Goal: Information Seeking & Learning: Learn about a topic

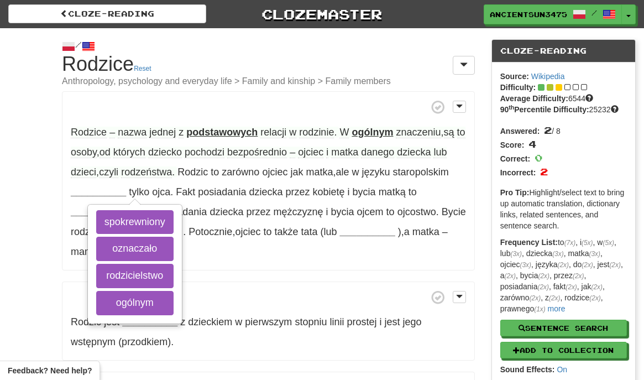
click at [170, 192] on span "ojca" at bounding box center [161, 191] width 18 height 11
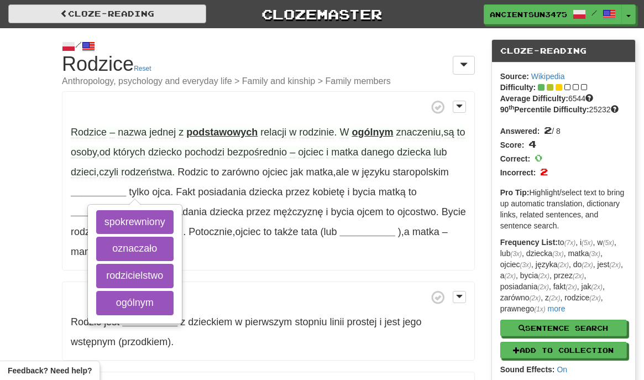
click at [154, 14] on link "Cloze-Reading" at bounding box center [107, 13] width 198 height 19
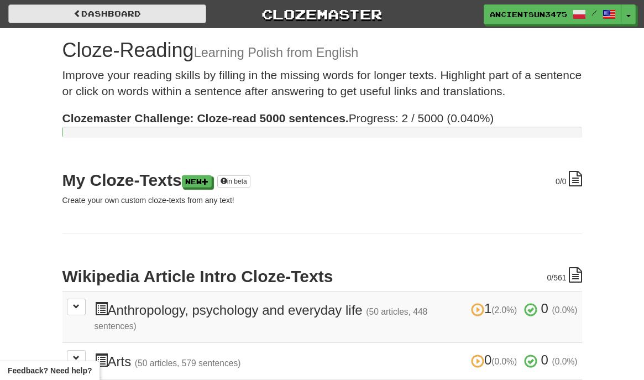
click at [133, 10] on link "Dashboard" at bounding box center [107, 13] width 198 height 19
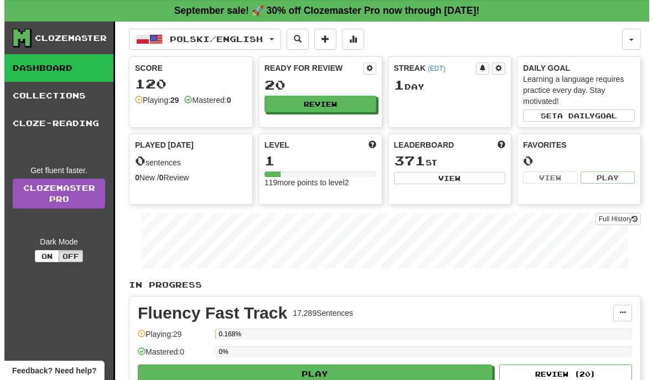
scroll to position [27, 0]
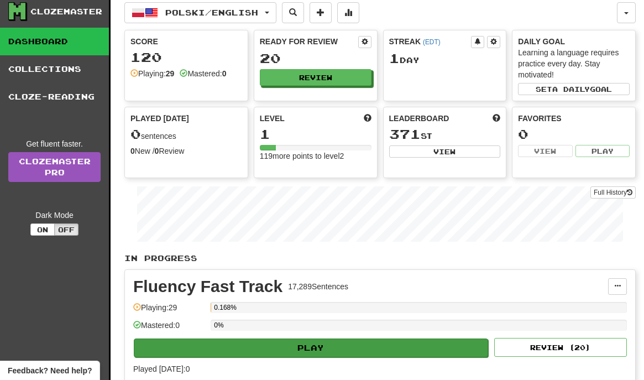
click at [293, 351] on button "Play" at bounding box center [311, 348] width 355 height 19
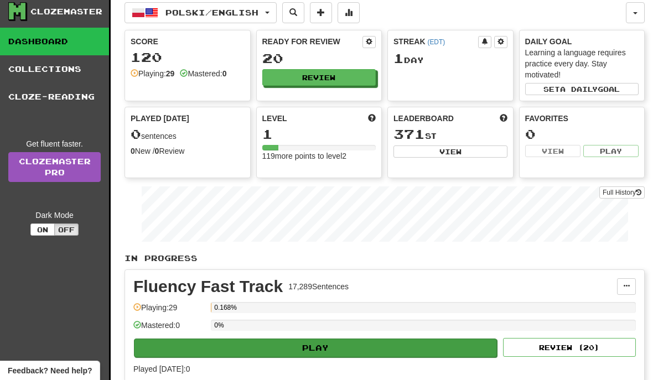
select select "**"
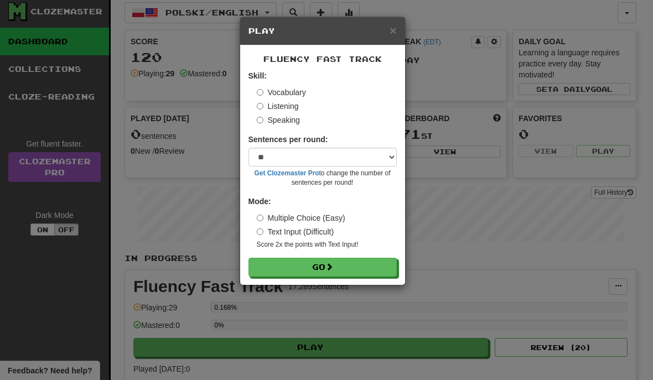
click at [287, 108] on label "Listening" at bounding box center [278, 106] width 42 height 11
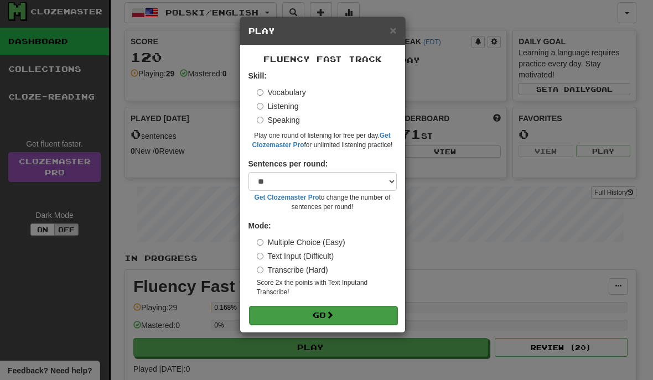
click at [340, 316] on button "Go" at bounding box center [323, 315] width 148 height 19
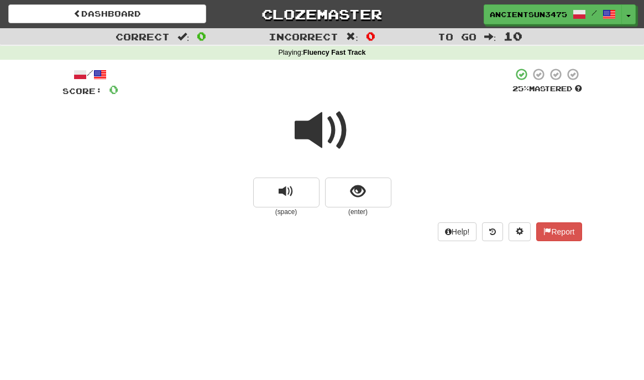
click at [334, 143] on span at bounding box center [322, 130] width 55 height 55
click at [326, 132] on span at bounding box center [322, 130] width 55 height 55
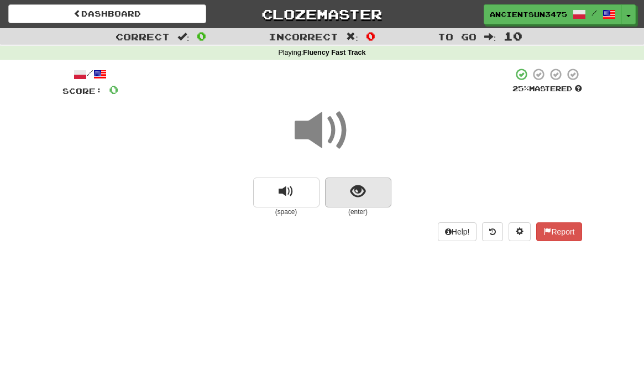
click at [338, 190] on button "show sentence" at bounding box center [358, 193] width 66 height 30
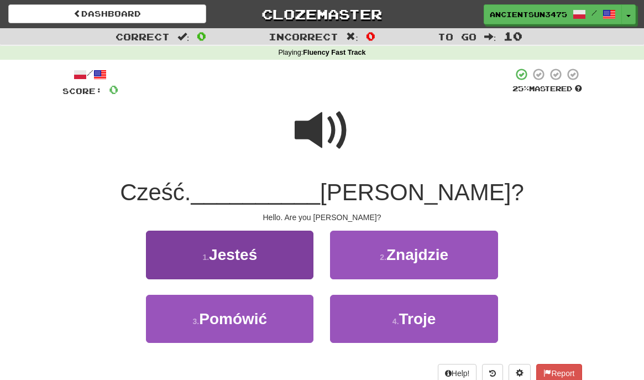
click at [262, 251] on button "1 . Jesteś" at bounding box center [230, 255] width 168 height 48
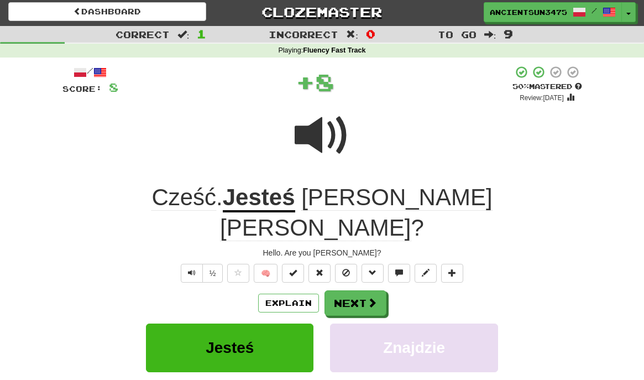
scroll to position [86, 0]
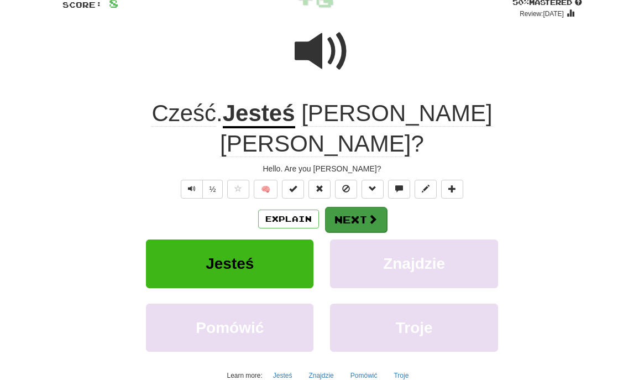
click at [340, 207] on button "Next" at bounding box center [356, 219] width 62 height 25
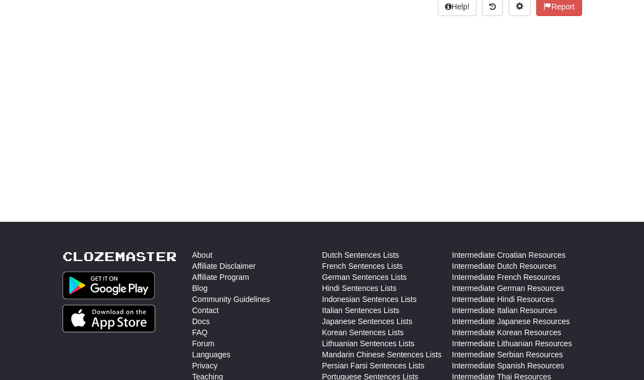
scroll to position [0, 0]
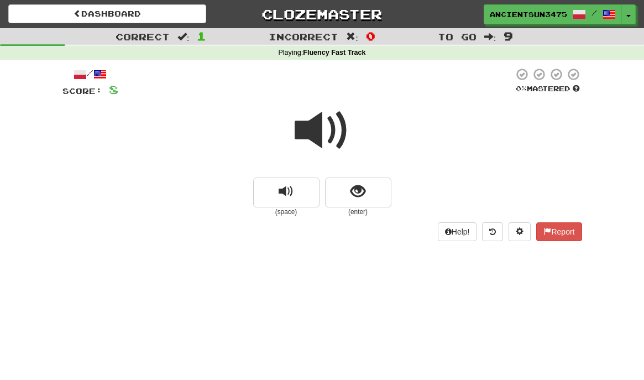
click at [335, 126] on span at bounding box center [322, 130] width 55 height 55
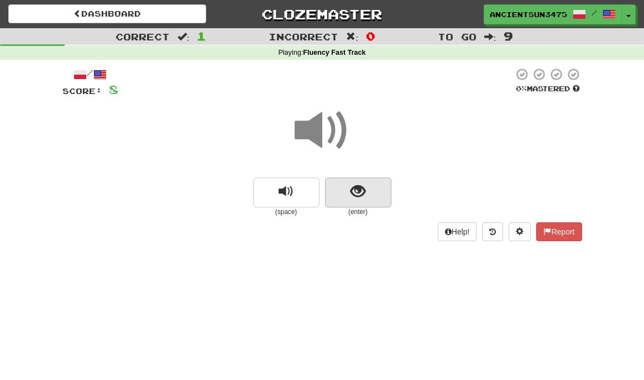
click at [368, 189] on button "show sentence" at bounding box center [358, 193] width 66 height 30
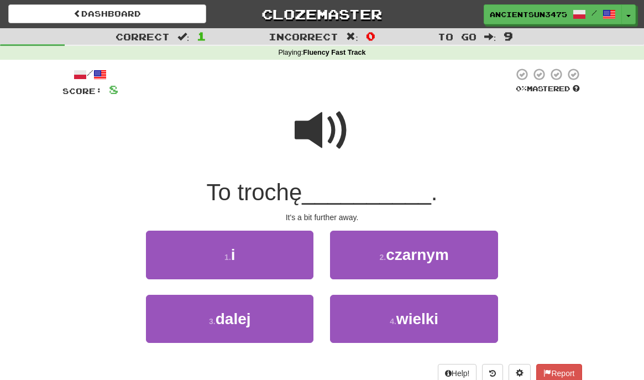
click at [303, 142] on span at bounding box center [322, 130] width 55 height 55
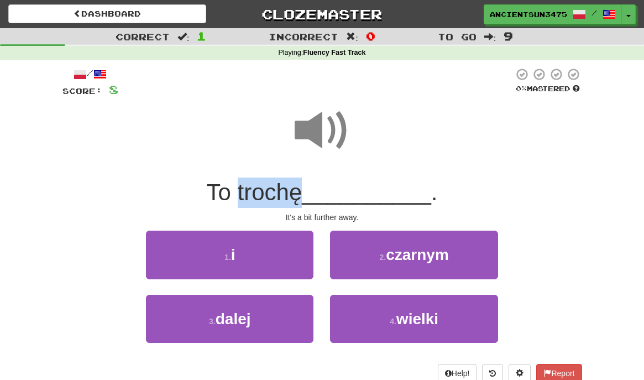
click at [270, 180] on span "To trochę" at bounding box center [254, 192] width 96 height 26
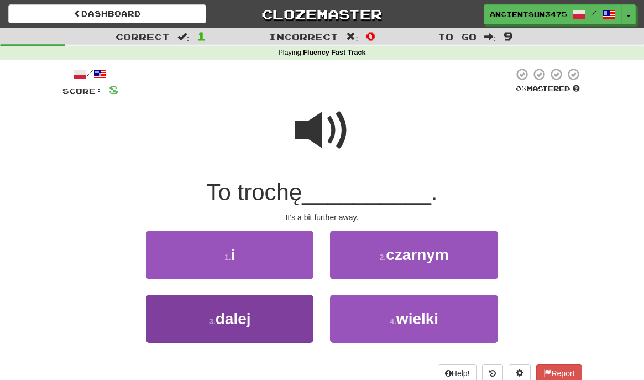
click at [298, 303] on button "3 . dalej" at bounding box center [230, 319] width 168 height 48
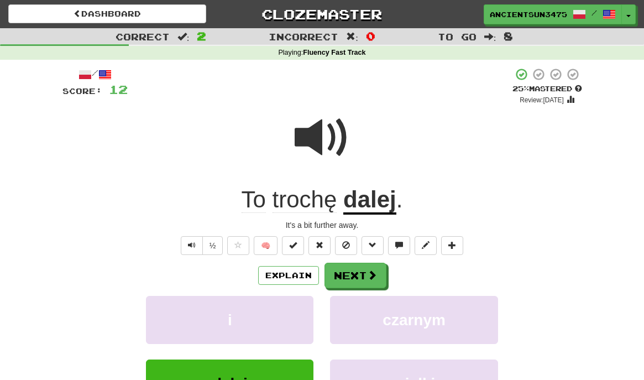
click at [279, 198] on span "trochę" at bounding box center [305, 199] width 65 height 27
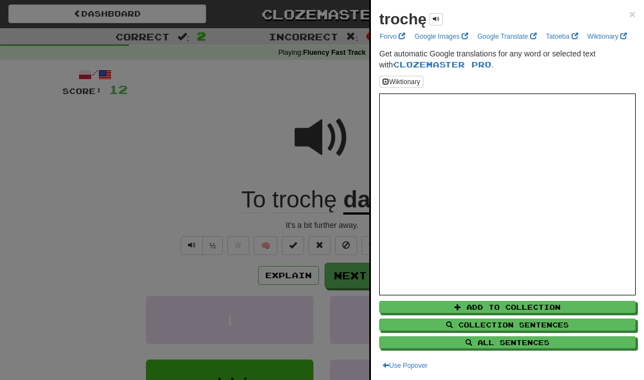
click at [279, 198] on div at bounding box center [322, 190] width 644 height 380
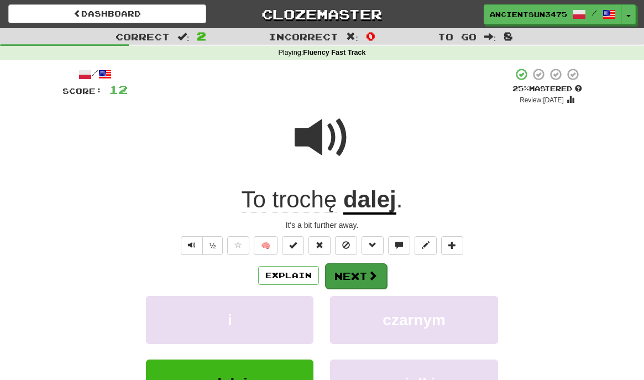
click at [351, 276] on button "Next" at bounding box center [356, 275] width 62 height 25
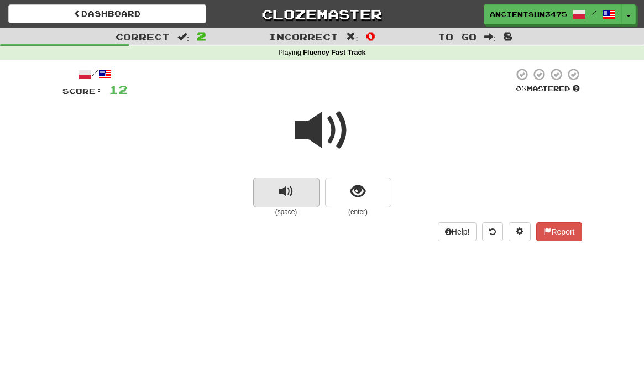
click at [308, 185] on button "replay audio" at bounding box center [286, 193] width 66 height 30
click at [308, 184] on button "replay audio" at bounding box center [286, 193] width 66 height 30
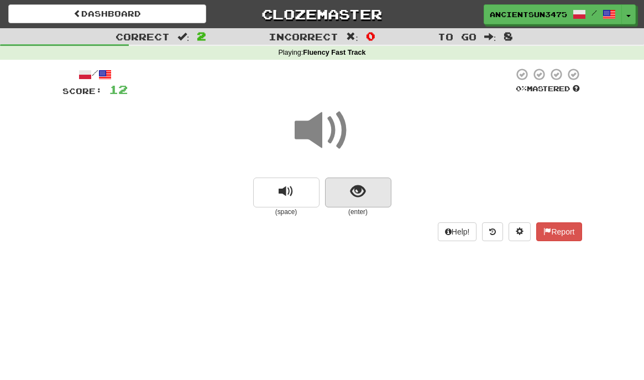
click at [365, 201] on button "show sentence" at bounding box center [358, 193] width 66 height 30
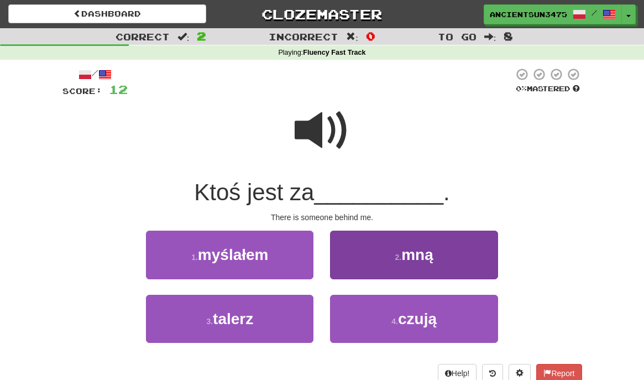
click at [385, 238] on button "2 . mną" at bounding box center [414, 255] width 168 height 48
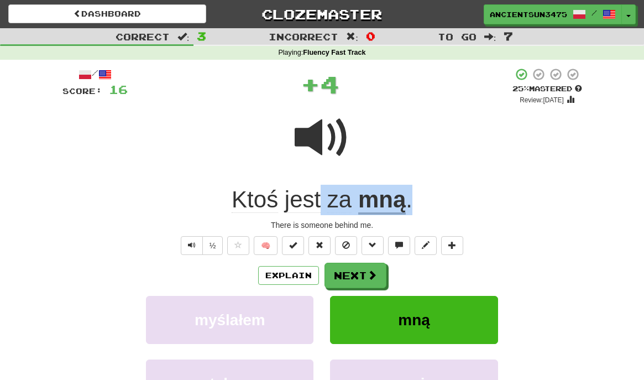
drag, startPoint x: 325, startPoint y: 197, endPoint x: 427, endPoint y: 202, distance: 101.9
click at [427, 202] on div "Ktoś jest za mną ." at bounding box center [323, 200] width 520 height 30
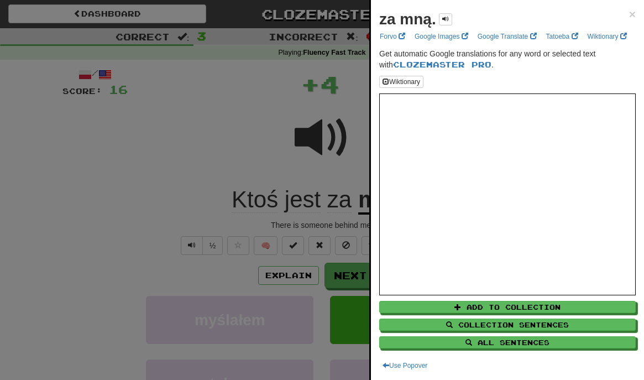
click at [292, 194] on div at bounding box center [322, 190] width 644 height 380
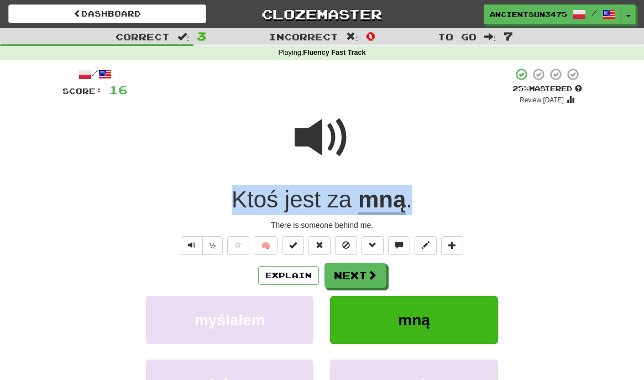
drag, startPoint x: 226, startPoint y: 197, endPoint x: 426, endPoint y: 197, distance: 200.2
click at [426, 197] on div "Ktoś jest za mną ." at bounding box center [323, 200] width 520 height 30
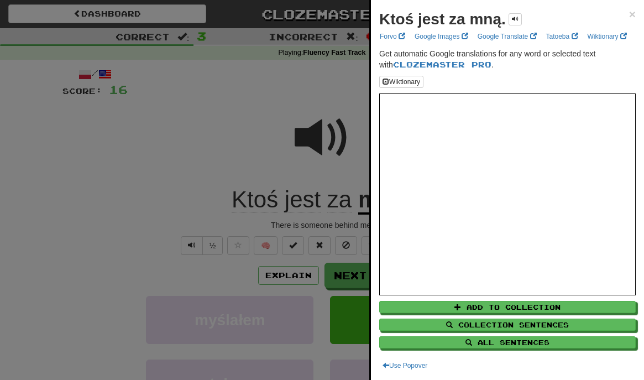
click at [313, 194] on div at bounding box center [322, 190] width 644 height 380
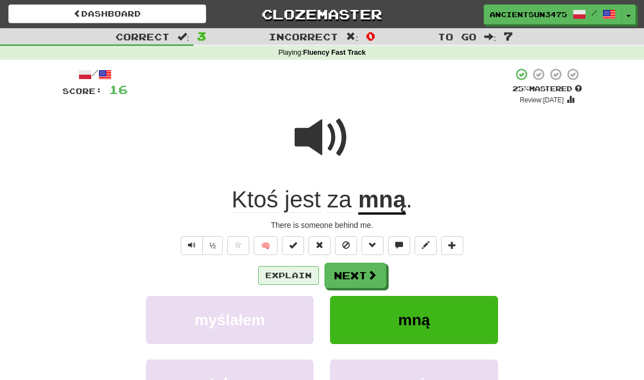
click at [277, 280] on button "Explain" at bounding box center [288, 275] width 61 height 19
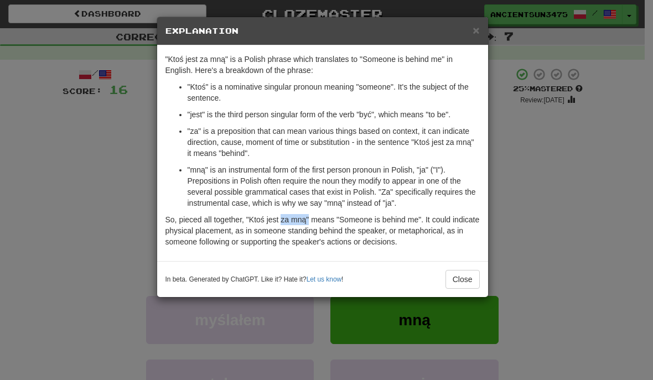
drag, startPoint x: 282, startPoint y: 220, endPoint x: 310, endPoint y: 223, distance: 28.9
click at [311, 223] on p "So, pieced all together, "Ktoś jest za mną" means "Someone is behind me". It co…" at bounding box center [322, 230] width 314 height 33
click at [285, 226] on p "So, pieced all together, "Ktoś jest za mną" means "Someone is behind me". It co…" at bounding box center [322, 230] width 314 height 33
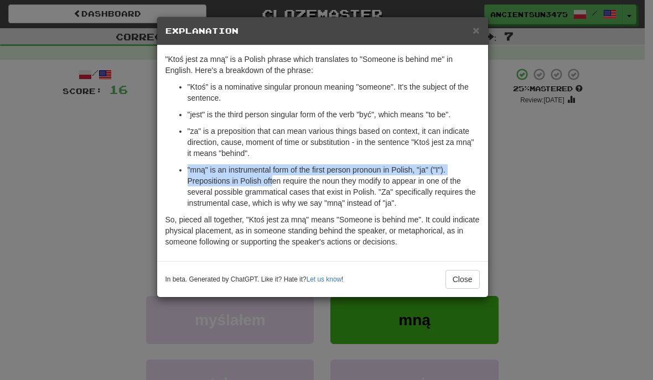
drag, startPoint x: 232, startPoint y: 163, endPoint x: 273, endPoint y: 183, distance: 46.0
click at [275, 183] on ul ""Ktoś" is a nominative singular pronoun meaning "someone". It's the subject of …" at bounding box center [322, 144] width 314 height 127
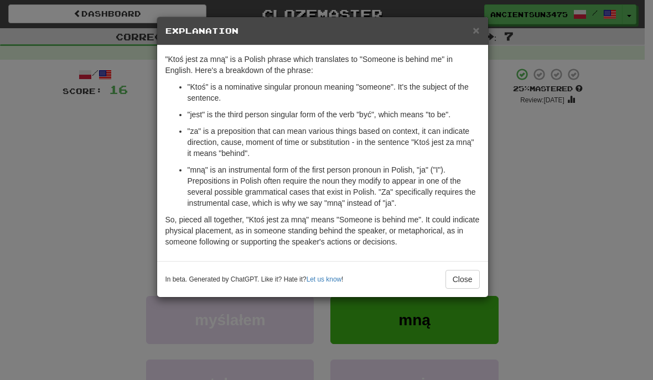
click at [273, 183] on p ""mną" is an instrumental form of the first person pronoun in Polish, "ja" ("I")…" at bounding box center [334, 186] width 292 height 44
drag, startPoint x: 189, startPoint y: 132, endPoint x: 200, endPoint y: 135, distance: 10.9
click at [200, 135] on p ""za" is a preposition that can mean various things based on context, it can ind…" at bounding box center [334, 142] width 292 height 33
click at [266, 153] on p ""za" is a preposition that can mean various things based on context, it can ind…" at bounding box center [334, 142] width 292 height 33
drag, startPoint x: 450, startPoint y: 144, endPoint x: 465, endPoint y: 147, distance: 15.2
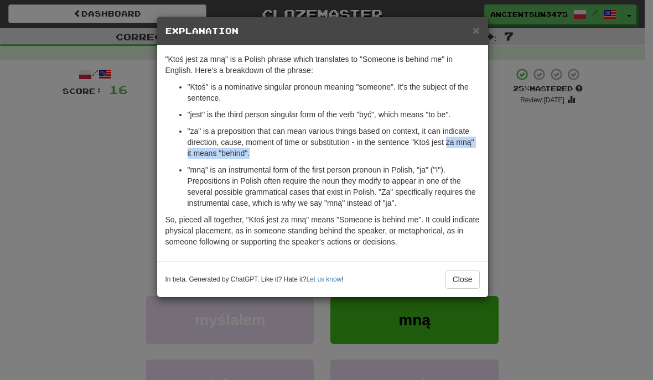
click at [465, 147] on p ""za" is a preposition that can mean various things based on context, it can ind…" at bounding box center [334, 142] width 292 height 33
drag, startPoint x: 222, startPoint y: 143, endPoint x: 418, endPoint y: 150, distance: 196.0
click at [418, 150] on p ""za" is a preposition that can mean various things based on context, it can ind…" at bounding box center [334, 142] width 292 height 33
click at [419, 151] on p ""za" is a preposition that can mean various things based on context, it can ind…" at bounding box center [334, 142] width 292 height 33
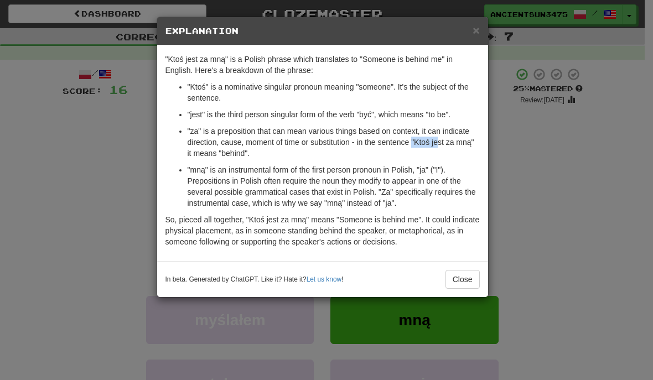
drag, startPoint x: 417, startPoint y: 143, endPoint x: 442, endPoint y: 145, distance: 25.6
click at [442, 145] on p ""za" is a preposition that can mean various things based on context, it can ind…" at bounding box center [334, 142] width 292 height 33
click at [470, 285] on button "Close" at bounding box center [462, 279] width 34 height 19
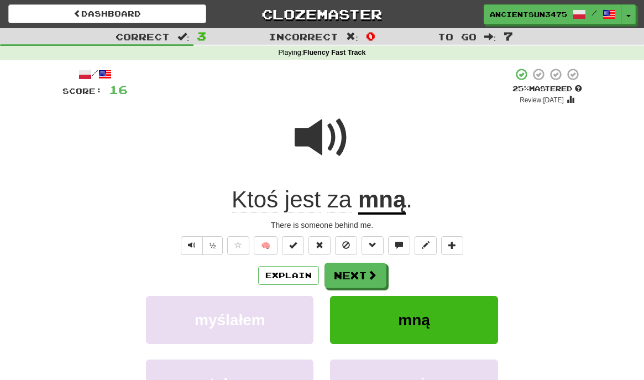
click at [454, 316] on button "mną" at bounding box center [414, 320] width 168 height 48
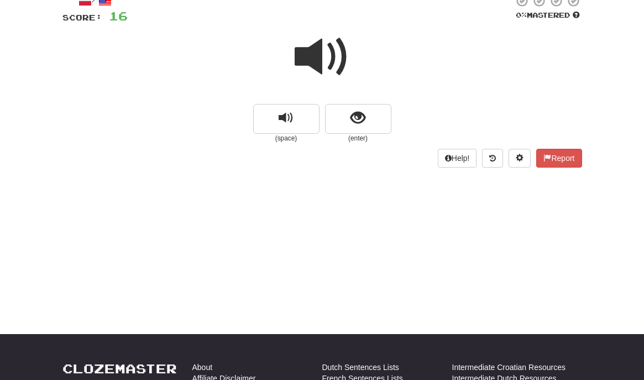
scroll to position [55, 0]
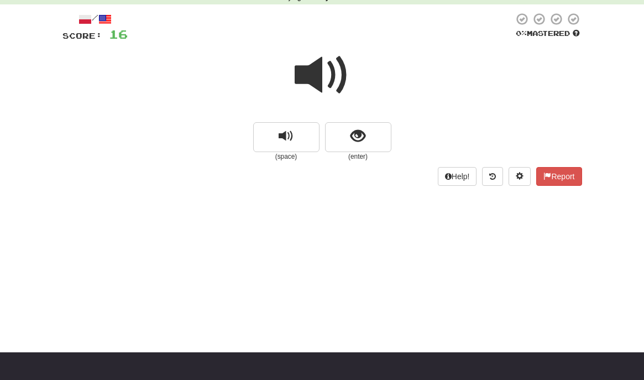
click at [315, 77] on span at bounding box center [322, 75] width 55 height 55
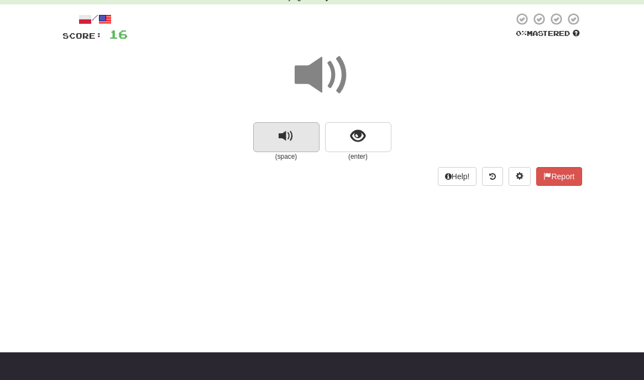
click at [297, 128] on button "replay audio" at bounding box center [286, 137] width 66 height 30
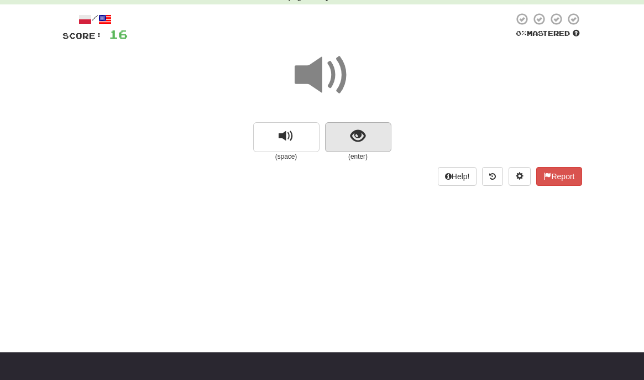
click at [350, 142] on button "show sentence" at bounding box center [358, 137] width 66 height 30
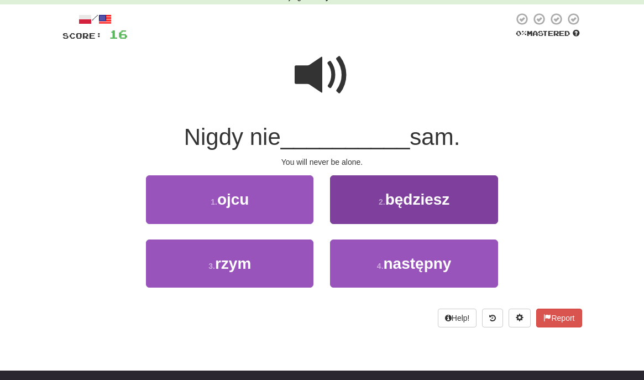
click at [470, 196] on button "2 . będziesz" at bounding box center [414, 199] width 168 height 48
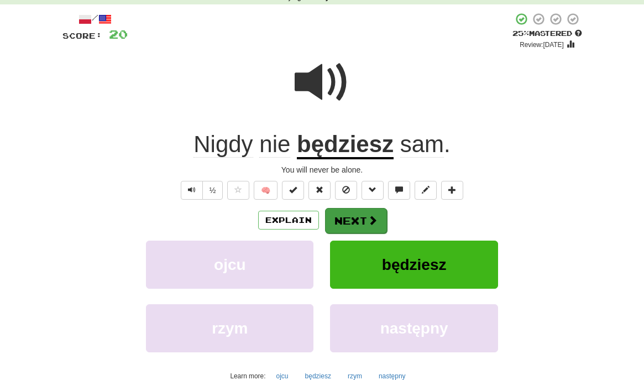
click at [370, 221] on span at bounding box center [373, 220] width 10 height 10
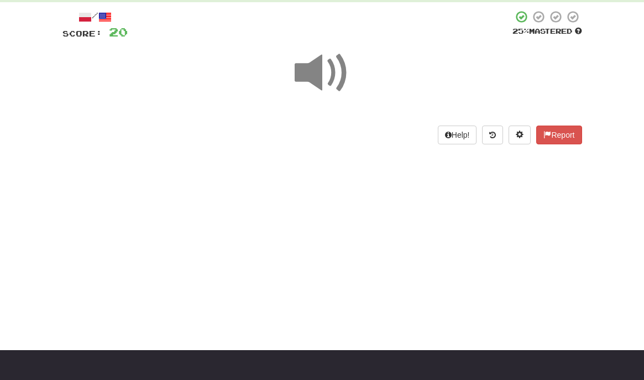
scroll to position [0, 0]
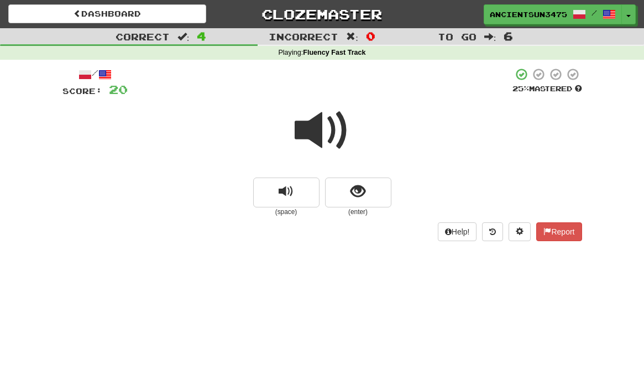
click at [325, 147] on span at bounding box center [322, 130] width 55 height 55
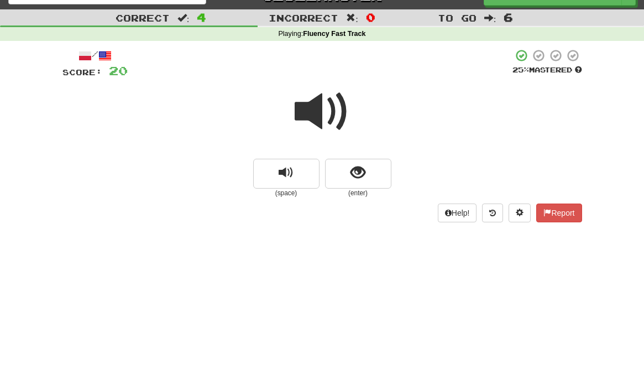
click at [313, 134] on span at bounding box center [322, 111] width 55 height 55
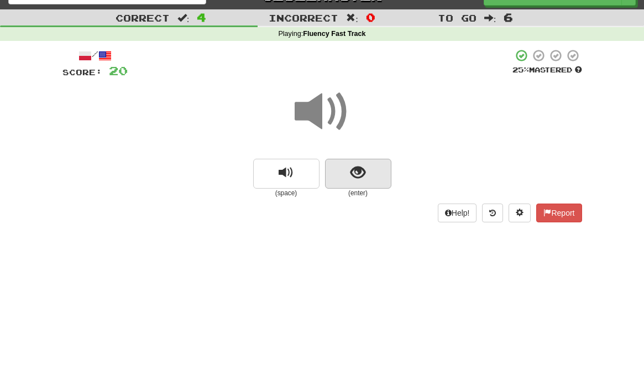
click at [362, 171] on span "show sentence" at bounding box center [358, 172] width 15 height 15
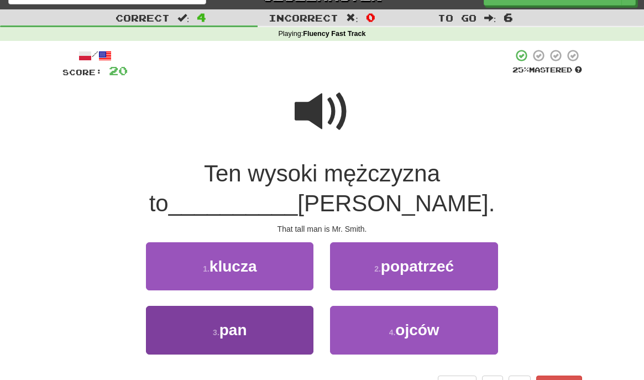
click at [279, 306] on button "3 . pan" at bounding box center [230, 330] width 168 height 48
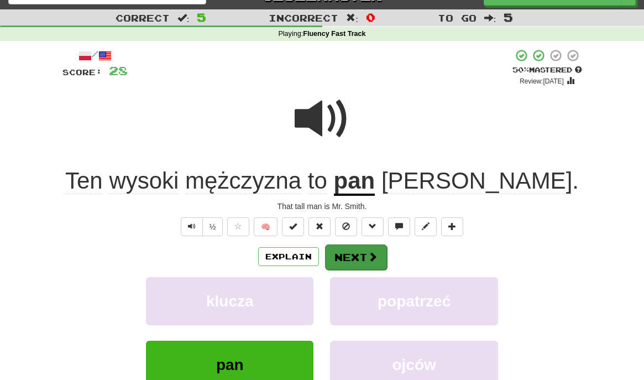
click at [365, 251] on button "Next" at bounding box center [356, 256] width 62 height 25
